Goal: Task Accomplishment & Management: Use online tool/utility

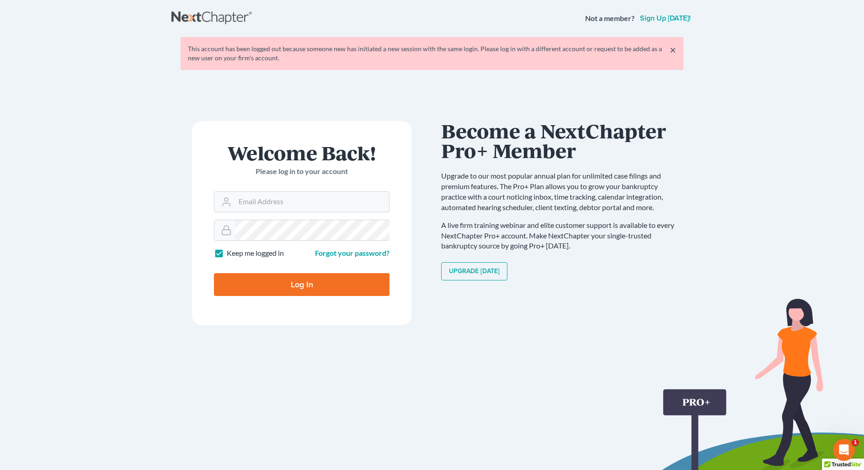
type input "email@ortizandortiz.com"
click at [272, 277] on input "Log In" at bounding box center [301, 284] width 175 height 23
type input "Thinking..."
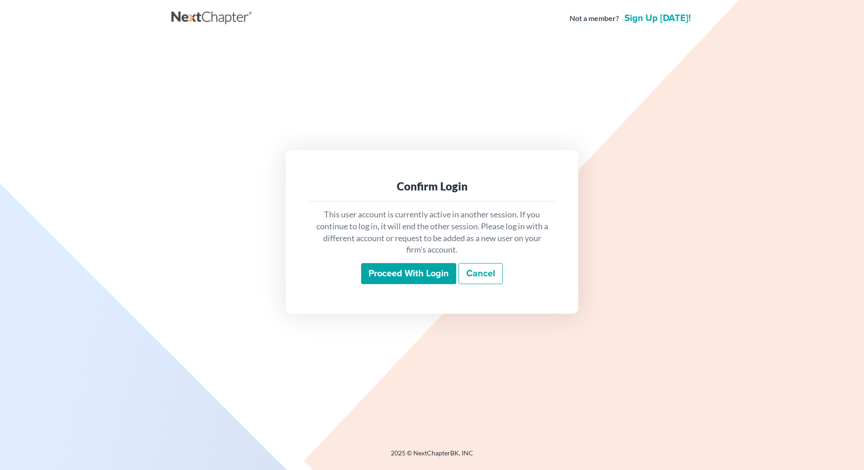
click at [379, 277] on input "Proceed with login" at bounding box center [408, 273] width 95 height 21
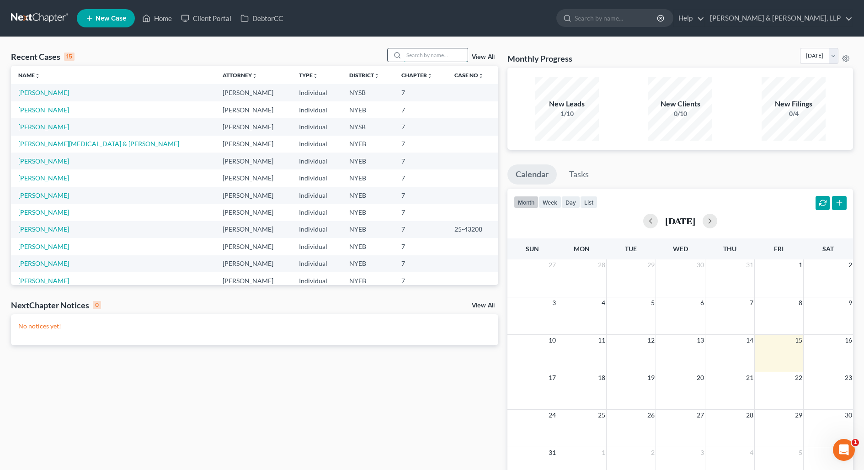
click at [449, 58] on input "search" at bounding box center [436, 54] width 64 height 13
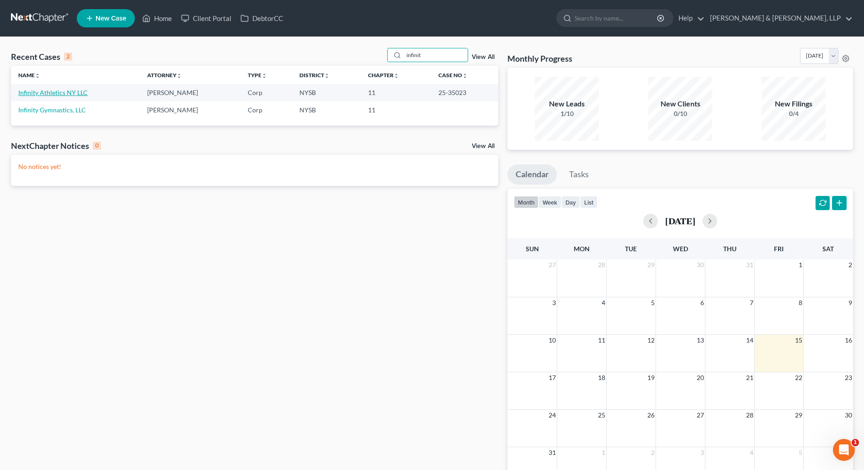
type input "infinit"
click at [73, 91] on link "Infinity Athletics NY LLC" at bounding box center [52, 93] width 69 height 8
click at [76, 89] on link "Infinity Athletics NY LLC" at bounding box center [52, 93] width 69 height 8
click at [70, 95] on link "Infinity Athletics NY LLC" at bounding box center [52, 93] width 69 height 8
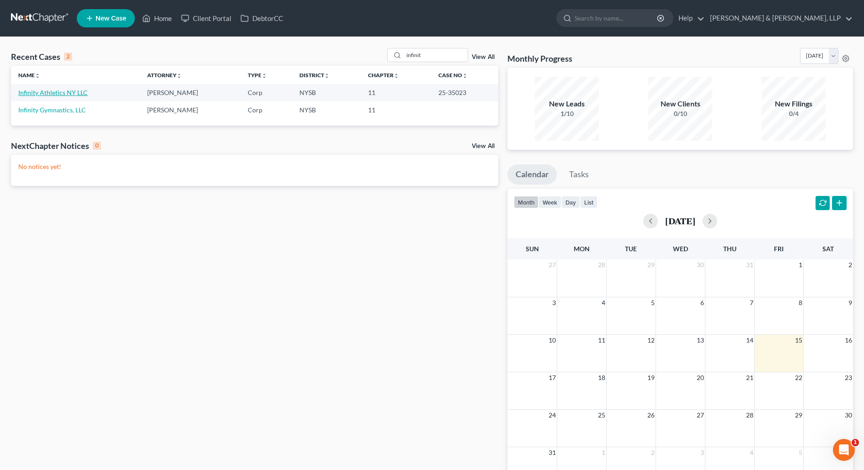
click at [70, 95] on link "Infinity Athletics NY LLC" at bounding box center [52, 93] width 69 height 8
click at [254, 166] on p "No notices yet!" at bounding box center [254, 166] width 473 height 9
click at [77, 90] on link "Infinity Athletics NY LLC" at bounding box center [52, 93] width 69 height 8
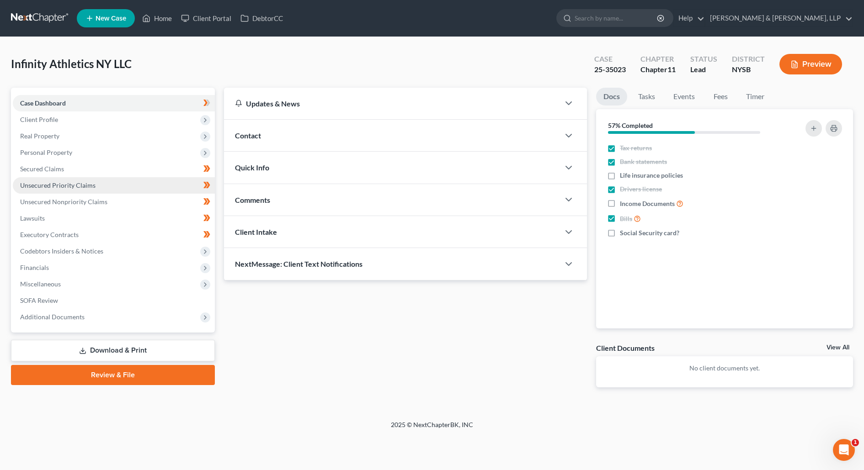
click at [93, 182] on span "Unsecured Priority Claims" at bounding box center [57, 185] width 75 height 8
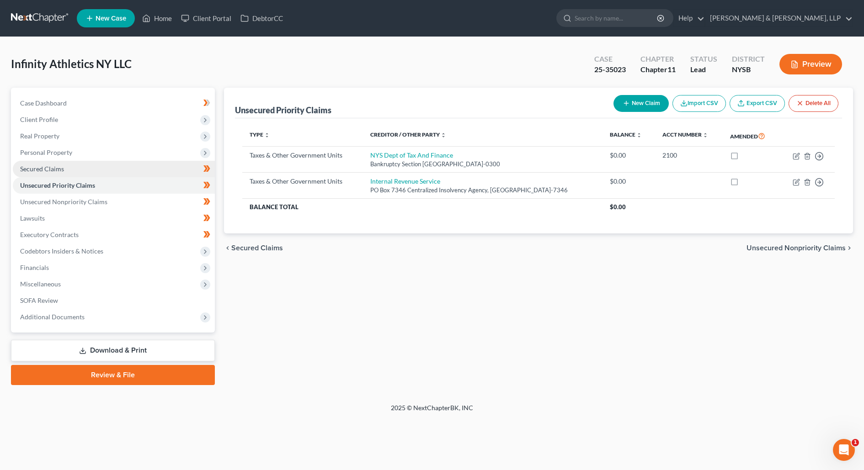
click at [97, 166] on link "Secured Claims" at bounding box center [114, 169] width 202 height 16
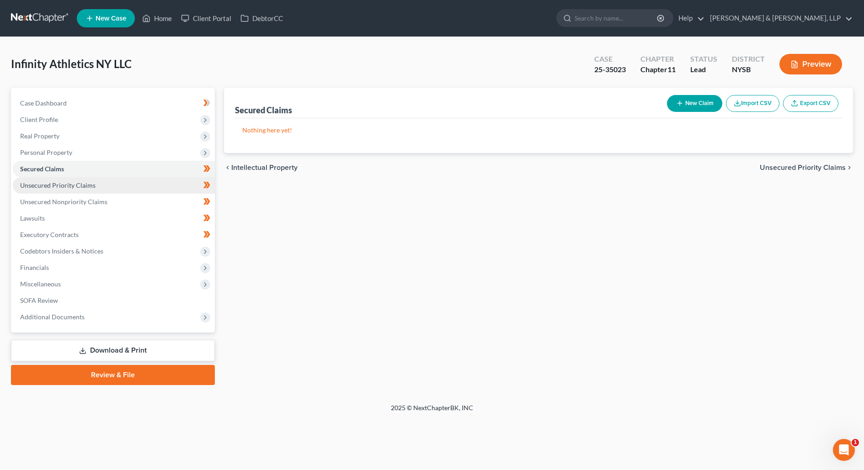
click at [95, 182] on link "Unsecured Priority Claims" at bounding box center [114, 185] width 202 height 16
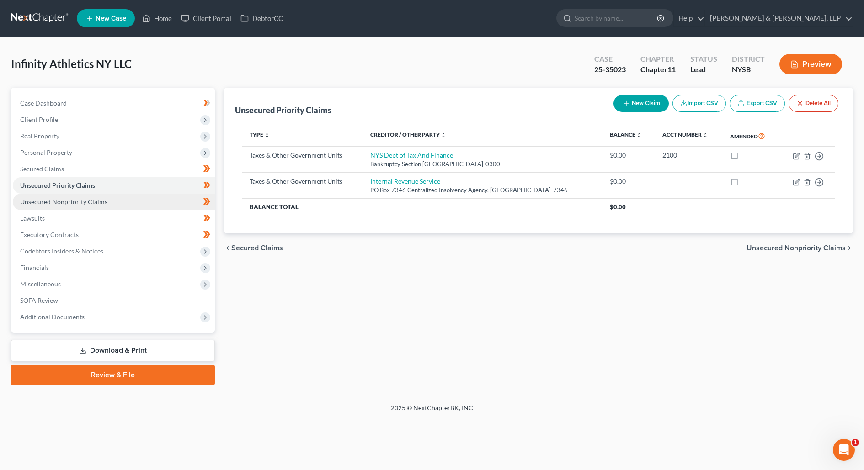
click at [95, 198] on span "Unsecured Nonpriority Claims" at bounding box center [63, 202] width 87 height 8
